Goal: Task Accomplishment & Management: Manage account settings

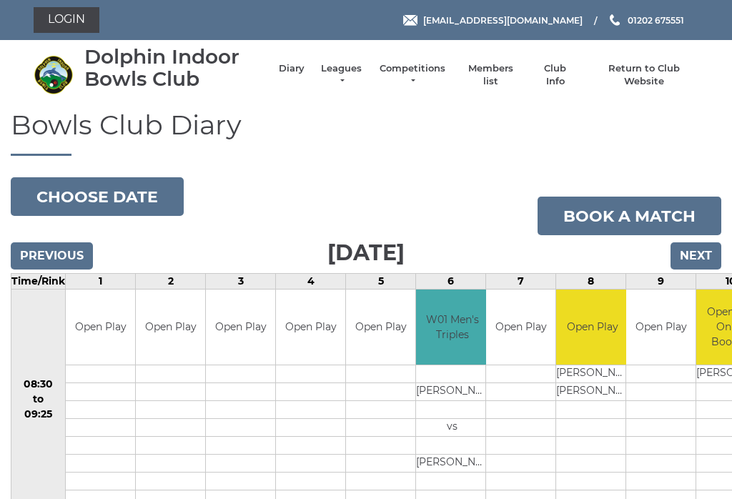
click at [71, 17] on link "Login" at bounding box center [67, 20] width 66 height 26
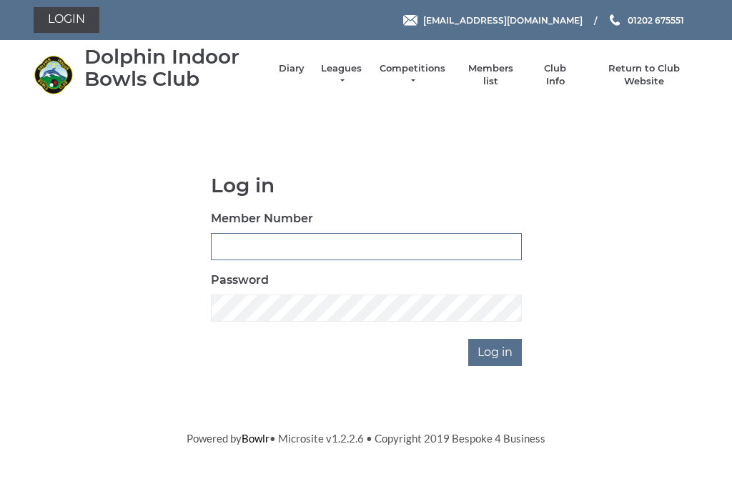
click at [241, 239] on input "Member Number" at bounding box center [366, 246] width 311 height 27
type input "2493"
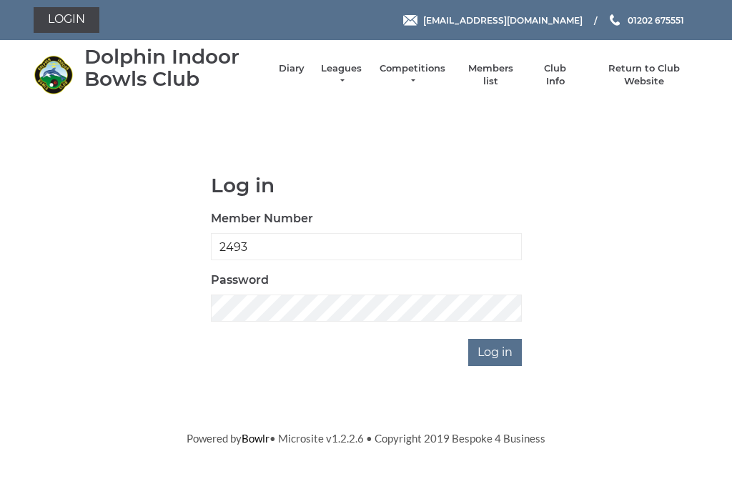
click at [492, 339] on input "Log in" at bounding box center [495, 352] width 54 height 27
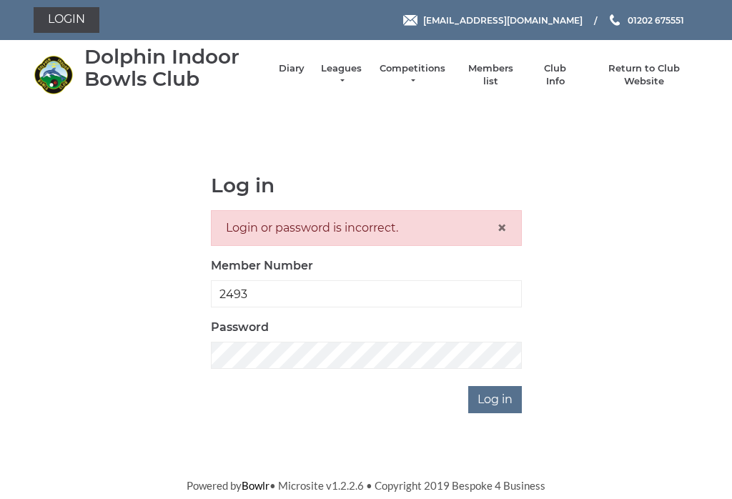
click at [502, 220] on span "×" at bounding box center [502, 227] width 10 height 21
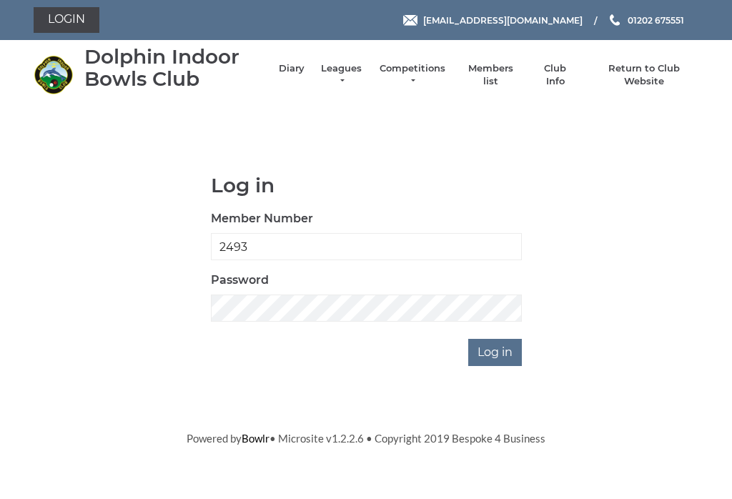
click at [502, 351] on input "Log in" at bounding box center [495, 352] width 54 height 27
